Goal: Find contact information: Obtain details needed to contact an individual or organization

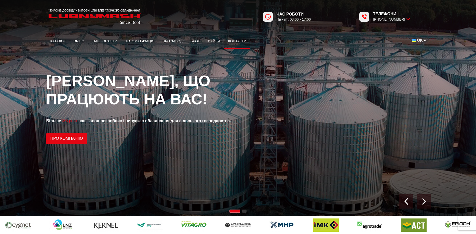
click at [238, 40] on link "Контакти" at bounding box center [237, 41] width 26 height 11
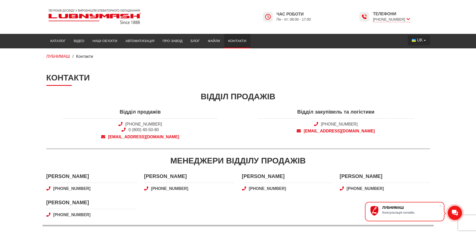
click at [414, 39] on button "UK" at bounding box center [418, 40] width 22 height 10
click at [420, 60] on span "EN" at bounding box center [420, 59] width 6 height 4
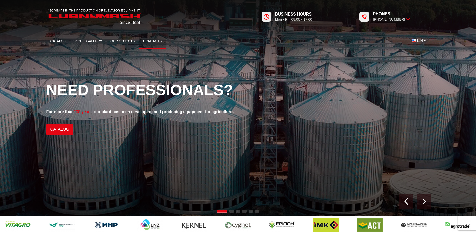
click at [150, 38] on link "Contacts" at bounding box center [152, 41] width 27 height 11
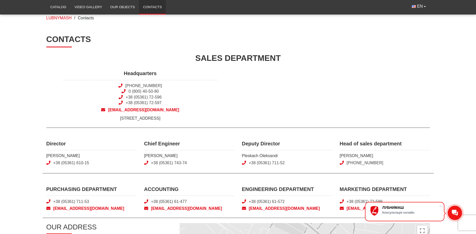
scroll to position [52, 0]
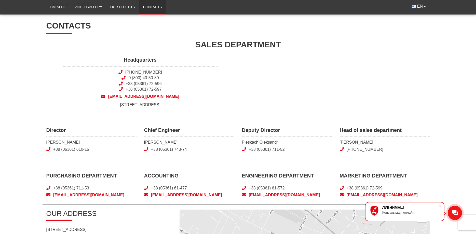
drag, startPoint x: 337, startPoint y: 142, endPoint x: 379, endPoint y: 144, distance: 41.3
click at [379, 144] on div "Head of sales department Artemenko Oleksandr +38 (066) 020 72 74" at bounding box center [385, 139] width 98 height 27
copy span "Artemenko Oleksandr"
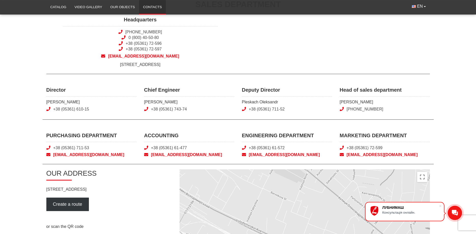
scroll to position [156, 0]
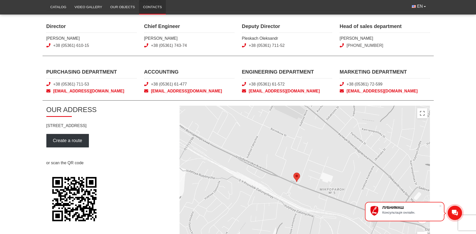
drag, startPoint x: 47, startPoint y: 125, endPoint x: 91, endPoint y: 127, distance: 44.6
click at [91, 127] on p "[STREET_ADDRESS]" at bounding box center [108, 126] width 125 height 6
copy p "110/1 Volodymyrskyi Ave"
click at [99, 125] on p "[STREET_ADDRESS]" at bounding box center [108, 126] width 125 height 6
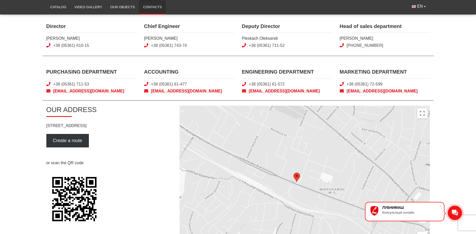
copy p "Lubny"
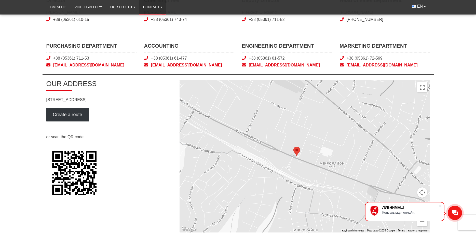
scroll to position [0, 0]
